Goal: Task Accomplishment & Management: Manage account settings

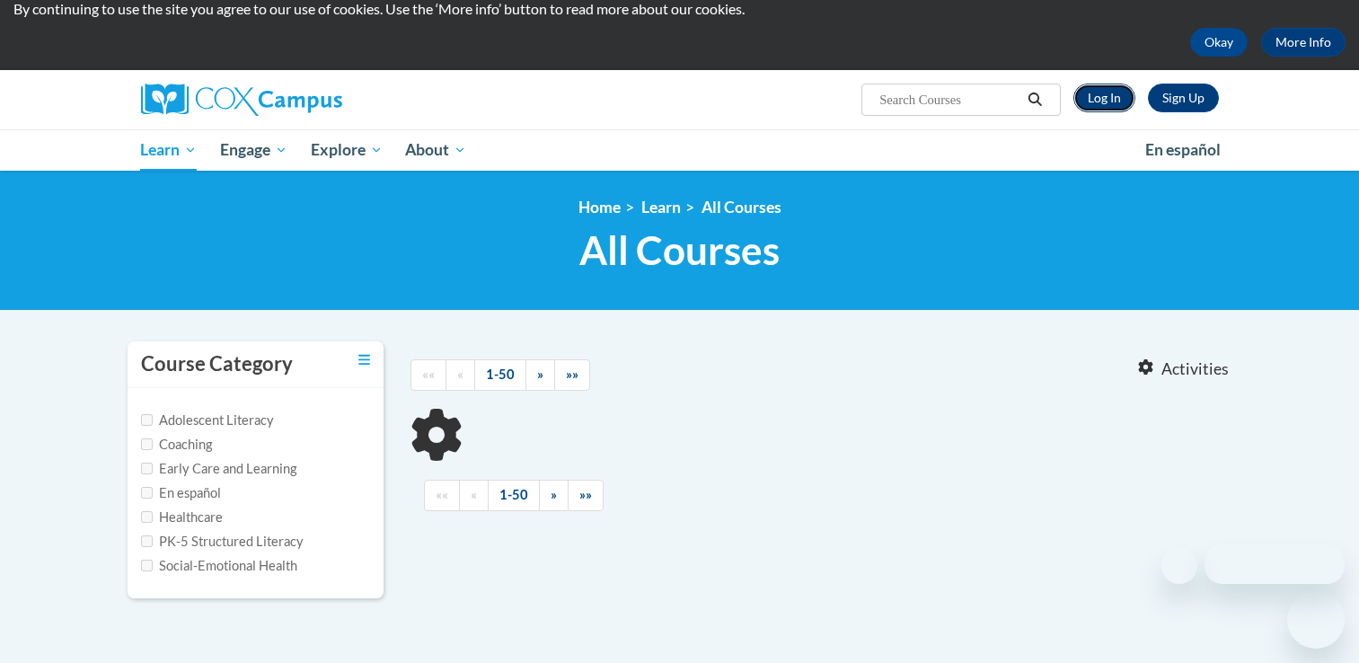
scroll to position [64, 0]
drag, startPoint x: 1103, startPoint y: 93, endPoint x: 1094, endPoint y: 91, distance: 9.2
click at [1101, 94] on link "Log In" at bounding box center [1104, 98] width 62 height 29
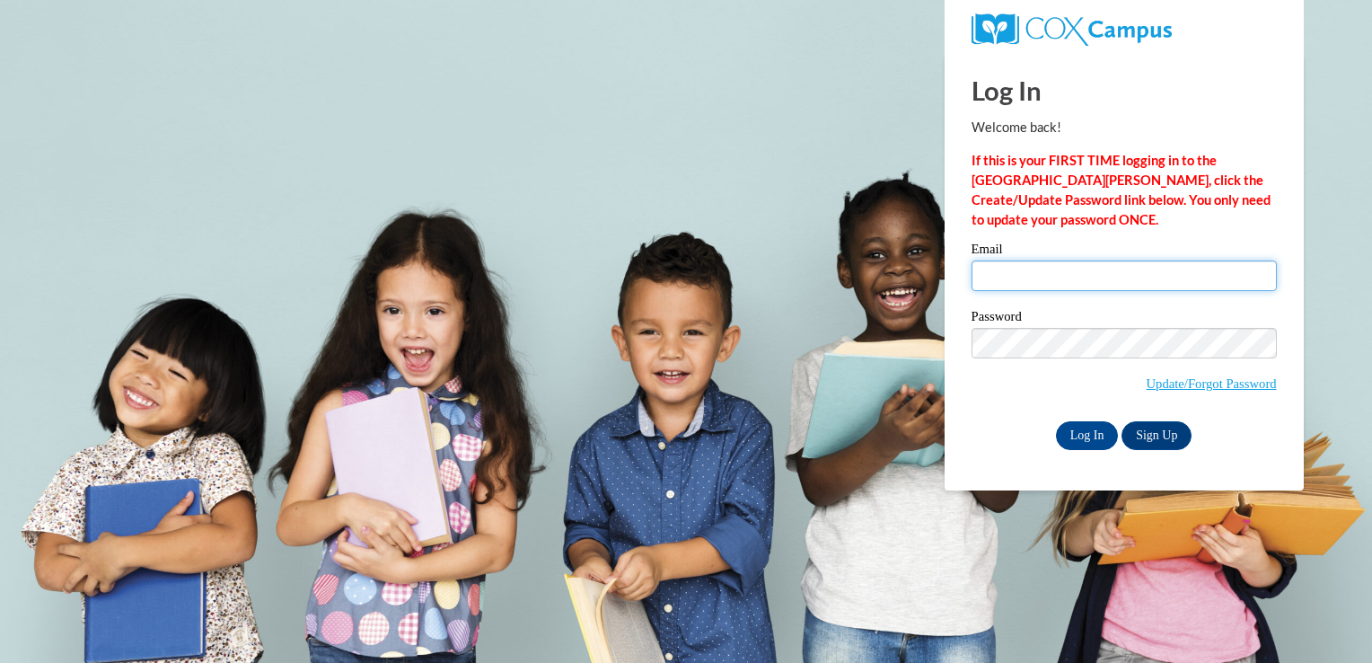
click at [1019, 270] on input "Email" at bounding box center [1124, 275] width 305 height 31
type input "[EMAIL_ADDRESS][DOMAIN_NAME]"
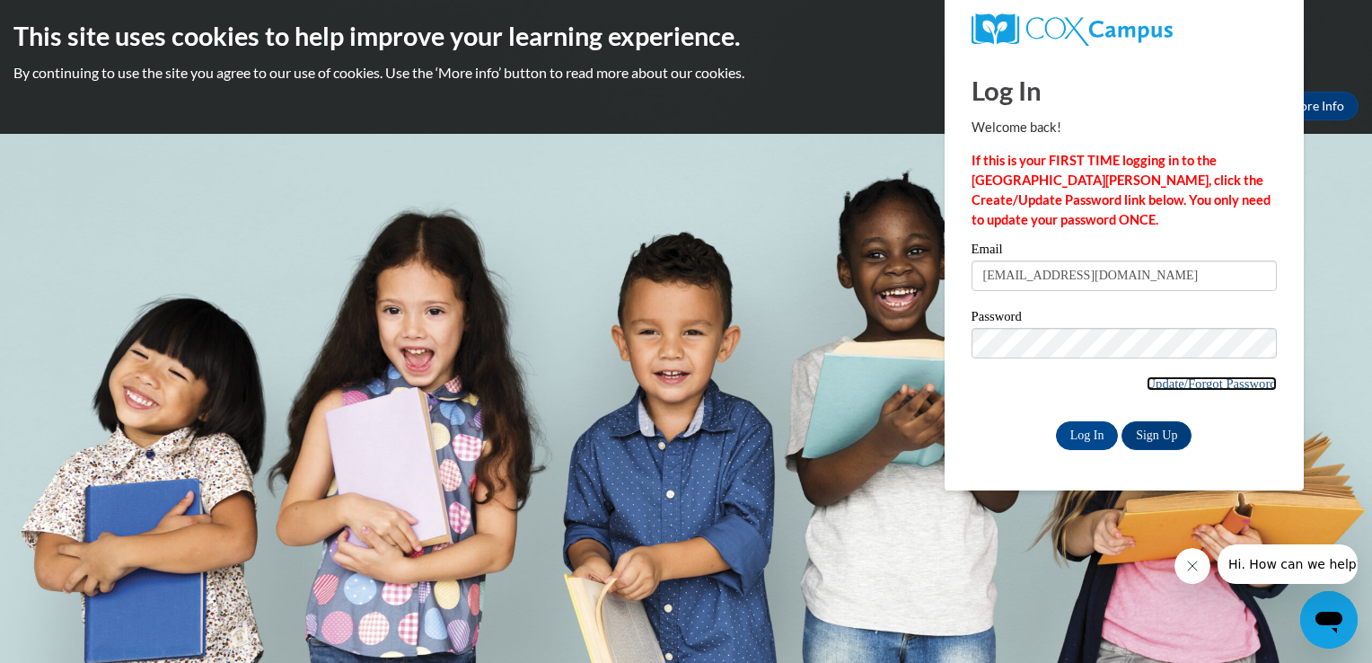
click at [1198, 383] on link "Update/Forgot Password" at bounding box center [1212, 383] width 130 height 14
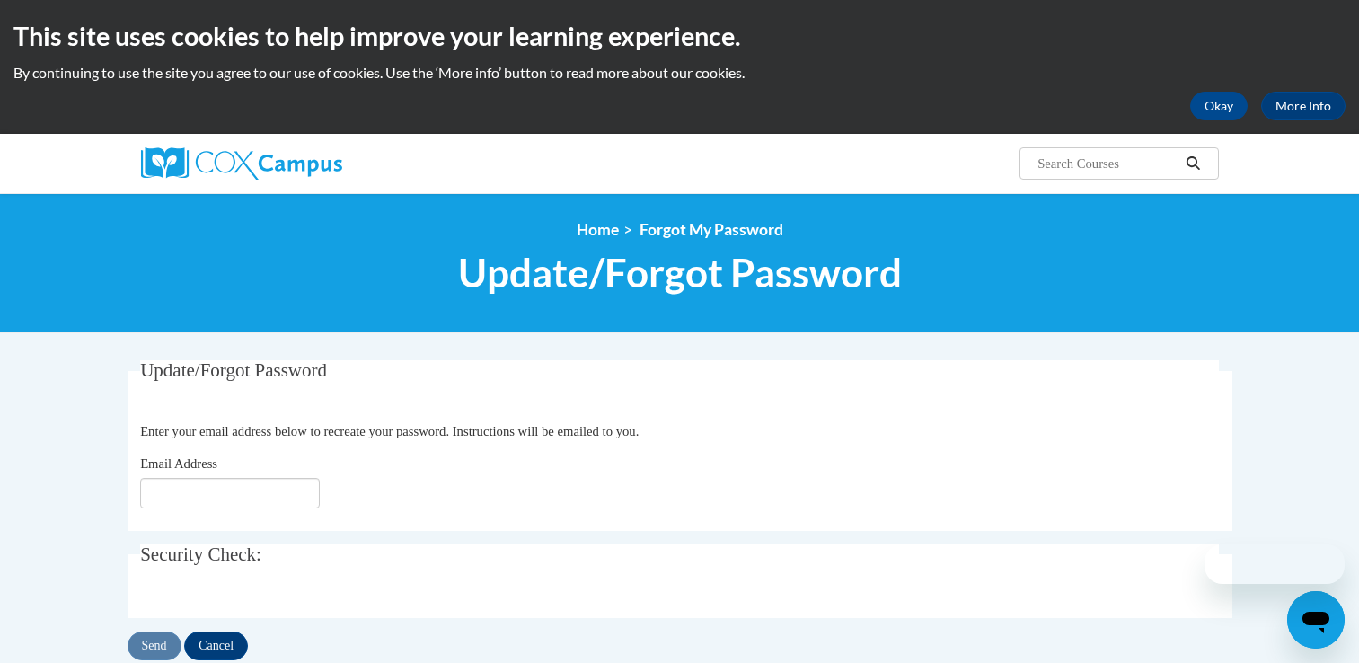
scroll to position [90, 0]
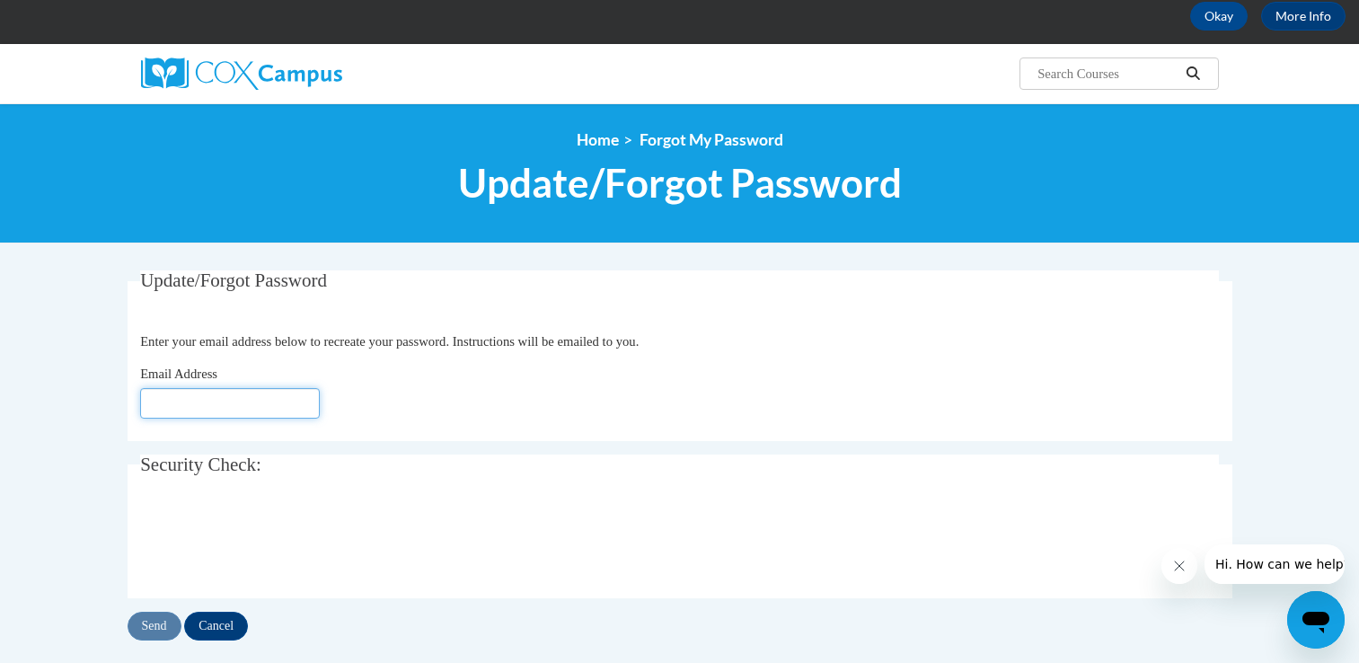
click at [268, 409] on input "Email Address" at bounding box center [230, 403] width 180 height 31
click button "Refresh captcha" at bounding box center [0, 0] width 0 height 0
type input "[EMAIL_ADDRESS][DOMAIN_NAME]"
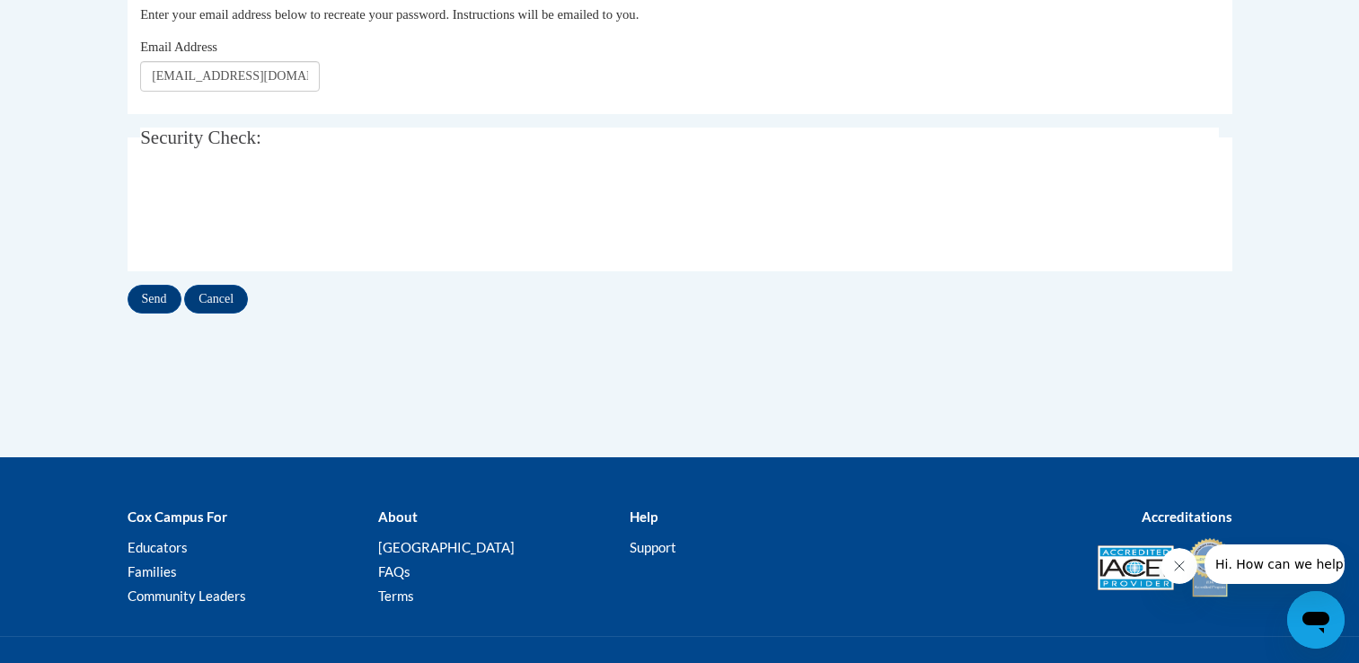
scroll to position [327, 0]
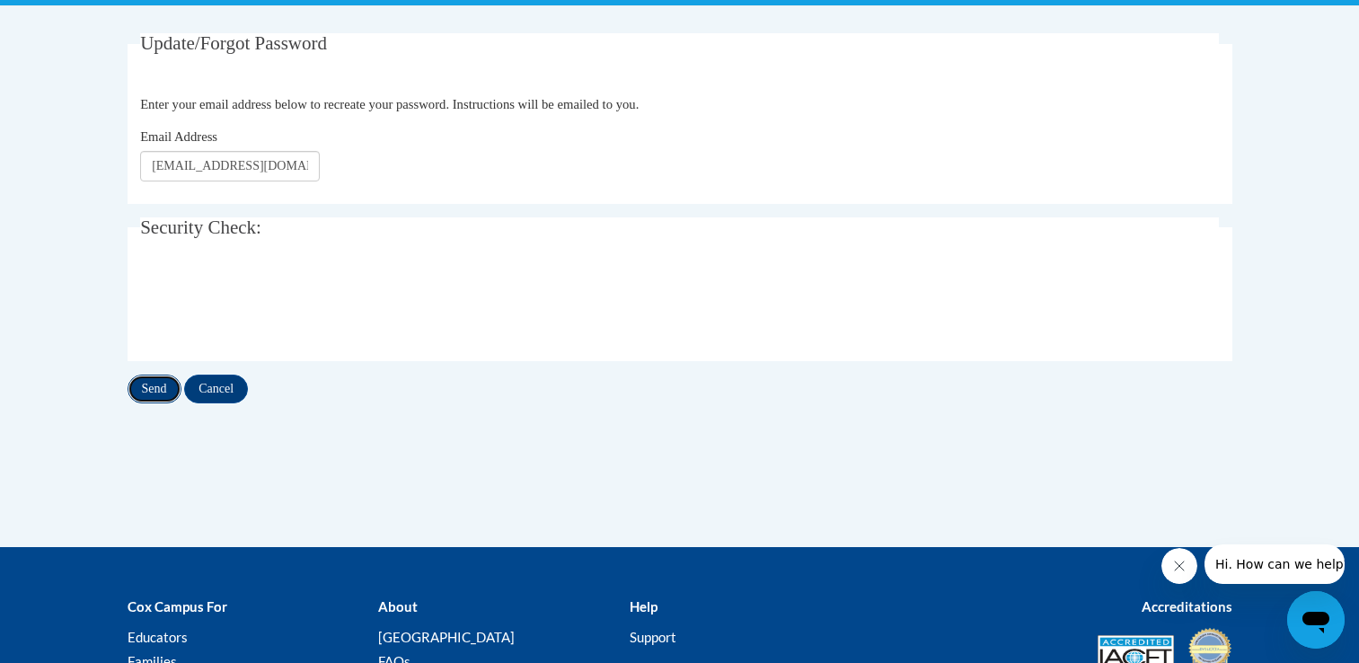
click at [158, 393] on input "Send" at bounding box center [155, 388] width 54 height 29
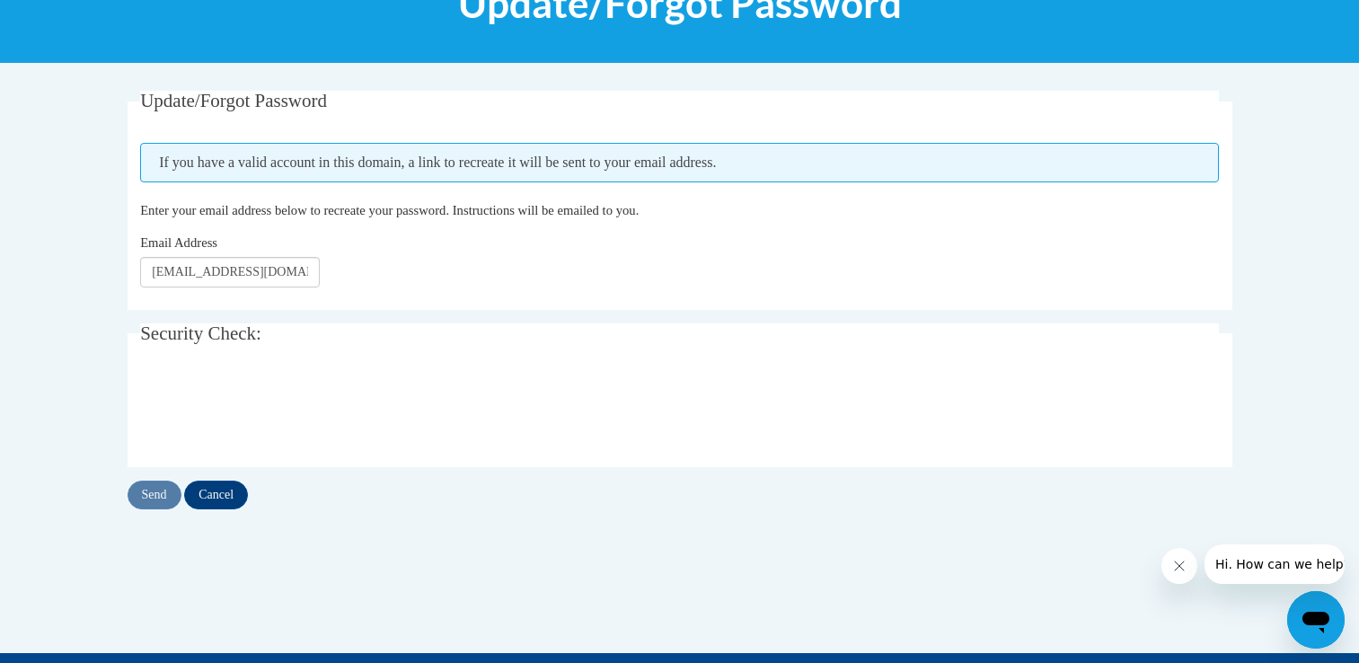
scroll to position [180, 0]
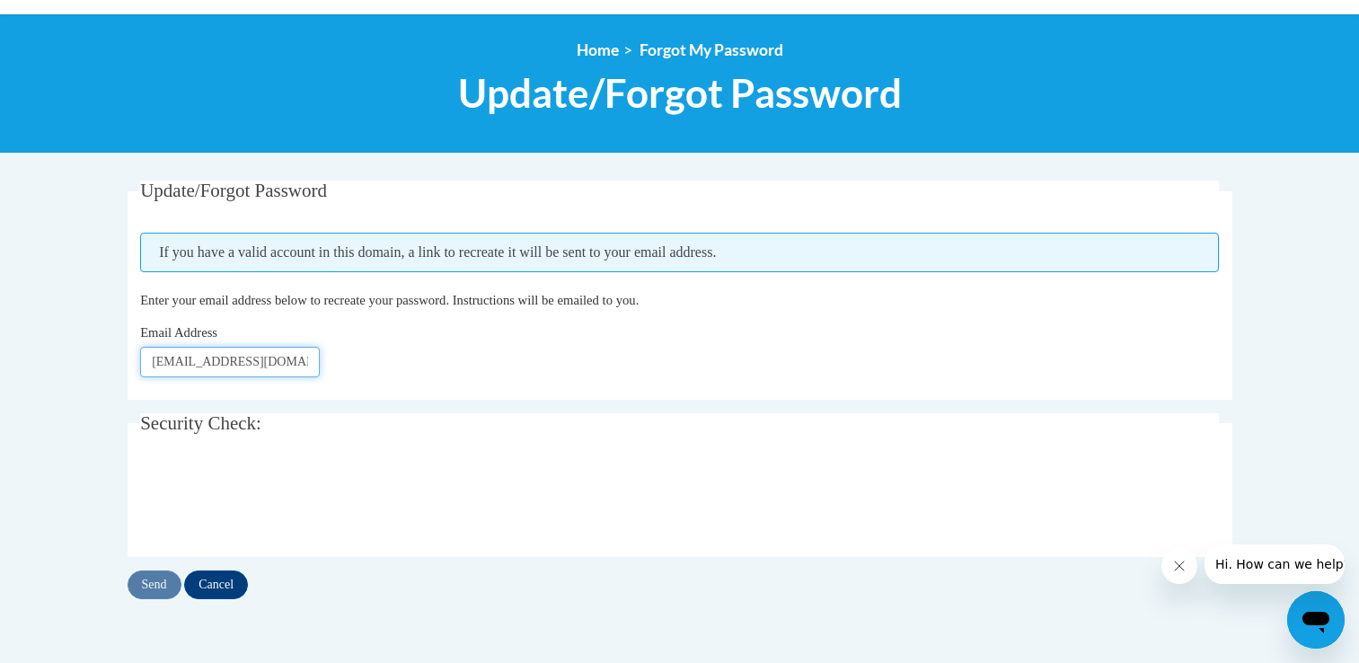
click at [313, 360] on input "sarahfinearts99@gmail.com" at bounding box center [230, 362] width 180 height 31
type input "s"
type input "[EMAIL_ADDRESS][DOMAIN_NAME]"
click at [164, 585] on input "Send" at bounding box center [155, 584] width 54 height 29
